Goal: Task Accomplishment & Management: Use online tool/utility

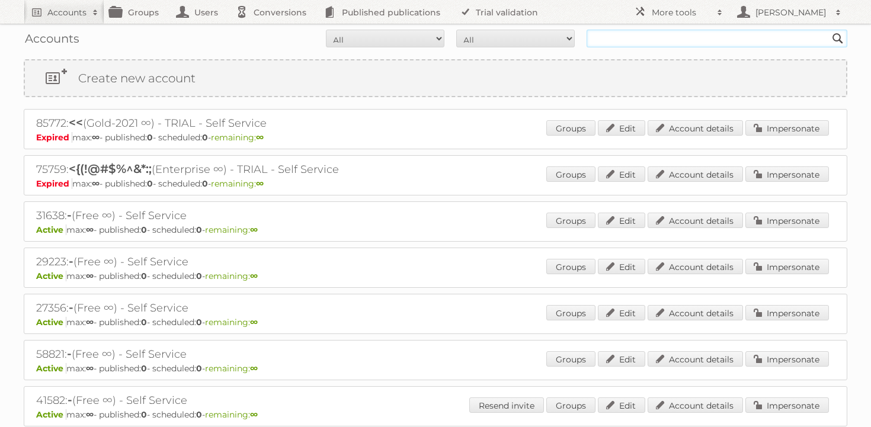
click at [642, 43] on input "text" at bounding box center [717, 39] width 261 height 18
type input "majid al futt"
click at [829, 30] on input "Search" at bounding box center [838, 39] width 18 height 18
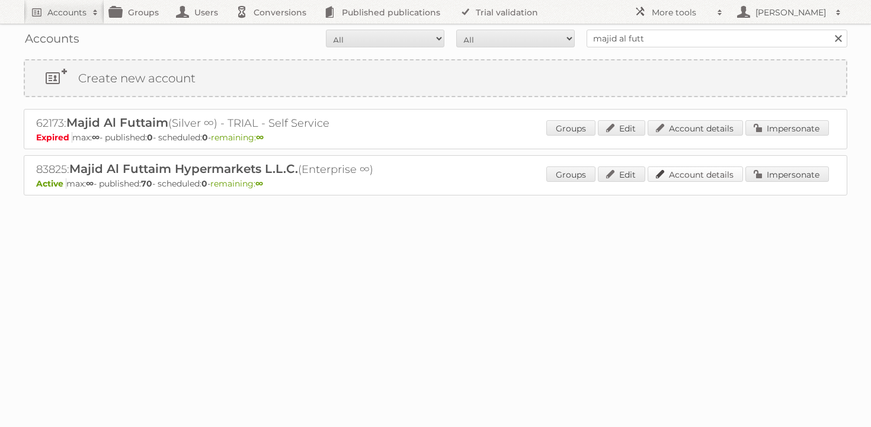
click at [711, 172] on link "Account details" at bounding box center [695, 174] width 95 height 15
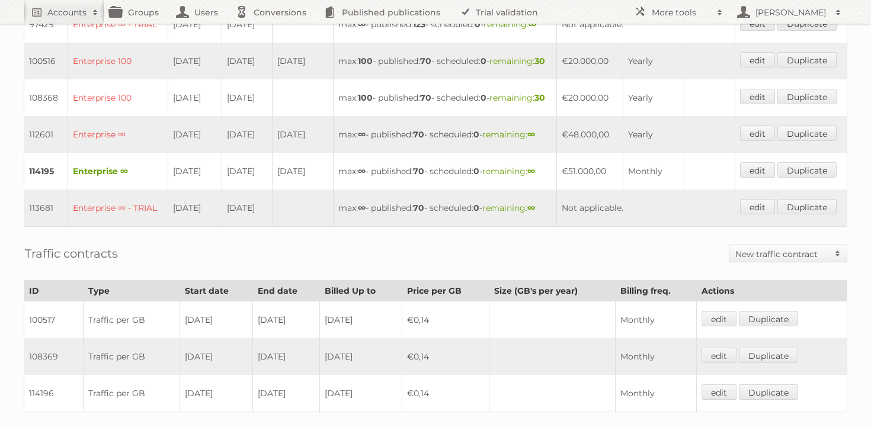
scroll to position [403, 0]
click at [483, 177] on span "remaining: ∞" at bounding box center [509, 172] width 53 height 11
click at [414, 190] on td "max: ∞ - published: 70 - scheduled: 0 - remaining: ∞" at bounding box center [445, 172] width 223 height 37
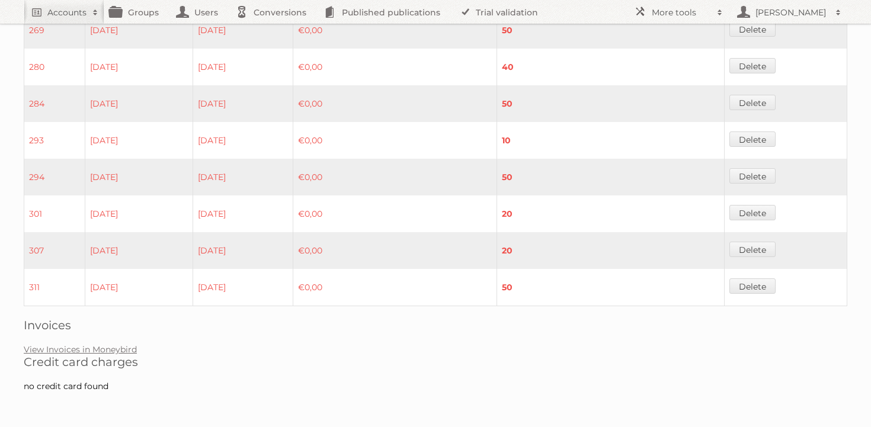
scroll to position [1017, 0]
click at [110, 351] on link "View Invoices in Moneybird" at bounding box center [80, 349] width 113 height 11
click at [94, 353] on link "View Invoices in Moneybird" at bounding box center [80, 349] width 113 height 11
click at [104, 349] on link "View Invoices in Moneybird" at bounding box center [80, 349] width 113 height 11
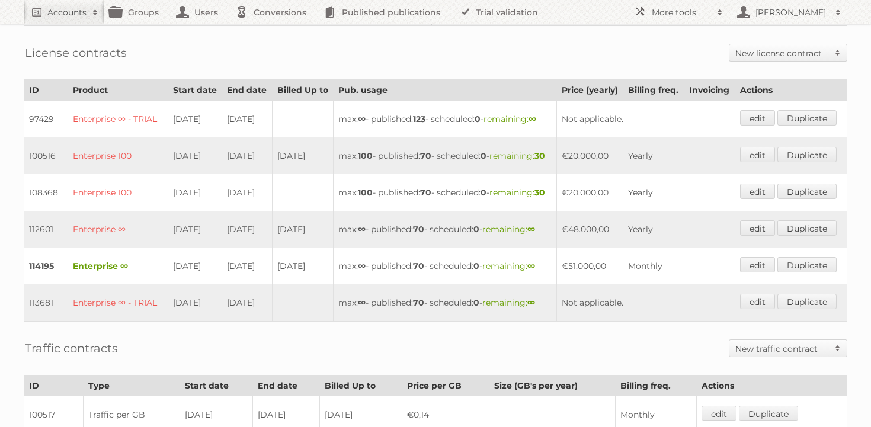
scroll to position [0, 0]
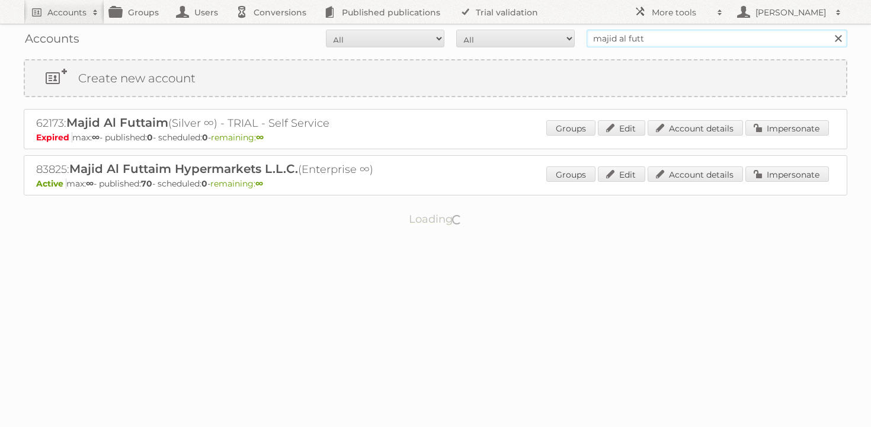
click at [634, 44] on input "majid al futt" at bounding box center [717, 39] width 261 height 18
type input "carrefour"
click at [829, 30] on input "Search" at bounding box center [838, 39] width 18 height 18
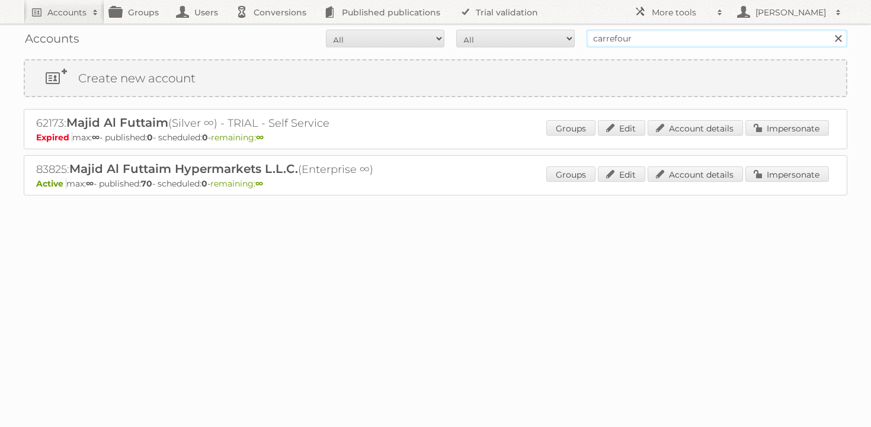
click at [654, 45] on input "carrefour" at bounding box center [717, 39] width 261 height 18
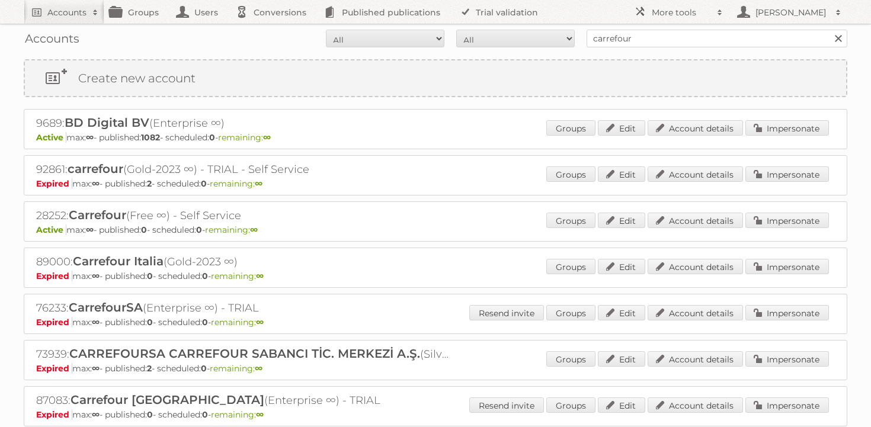
click at [654, 44] on input "carrefour" at bounding box center [717, 39] width 261 height 18
type input "cheil"
click at [829, 30] on input "Search" at bounding box center [838, 39] width 18 height 18
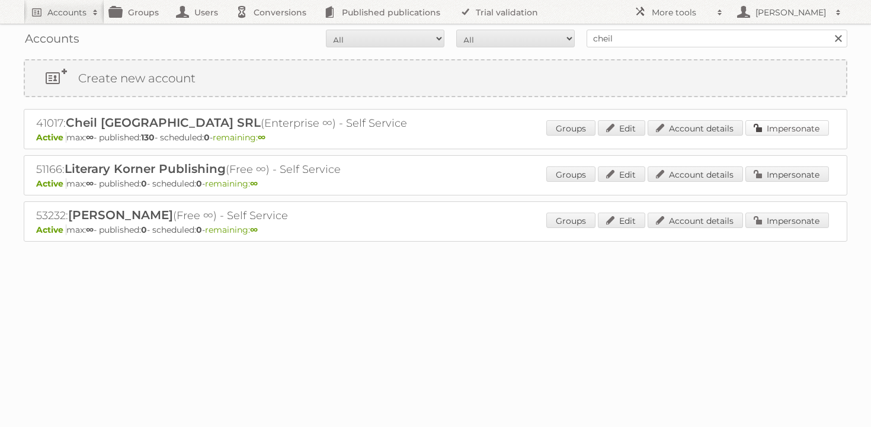
click at [767, 130] on link "Impersonate" at bounding box center [788, 127] width 84 height 15
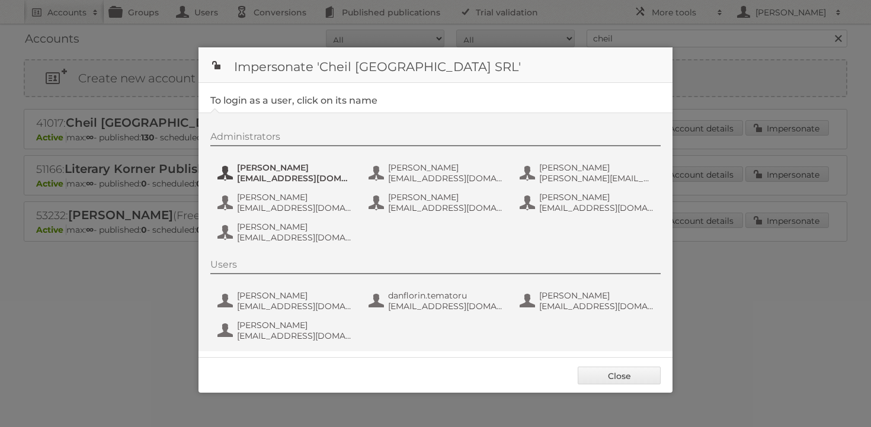
click at [294, 178] on span "andrea_damian@supeco.ro" at bounding box center [294, 178] width 115 height 11
